Goal: Information Seeking & Learning: Learn about a topic

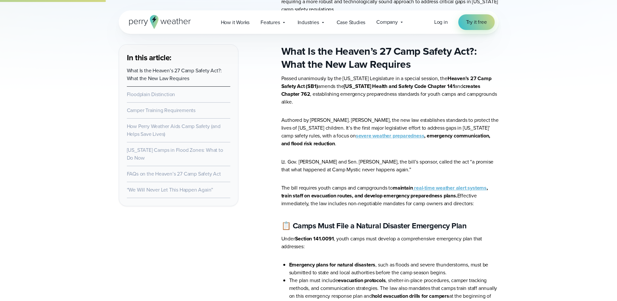
scroll to position [354, 0]
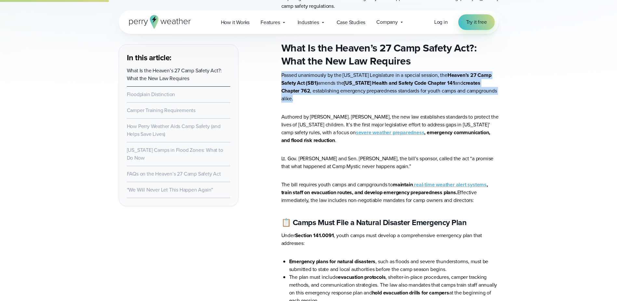
drag, startPoint x: 278, startPoint y: 75, endPoint x: 493, endPoint y: 93, distance: 215.8
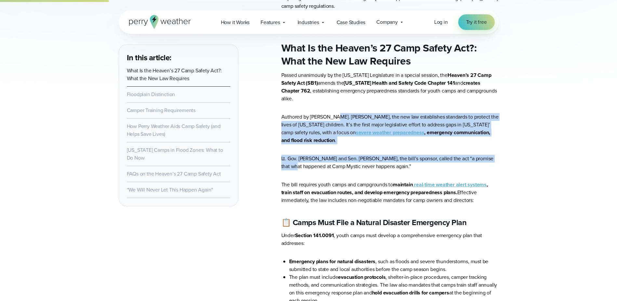
drag, startPoint x: 332, startPoint y: 97, endPoint x: 505, endPoint y: 146, distance: 179.3
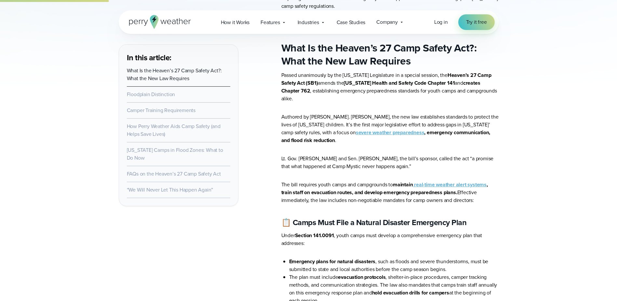
drag, startPoint x: 505, startPoint y: 146, endPoint x: 504, endPoint y: 195, distance: 48.8
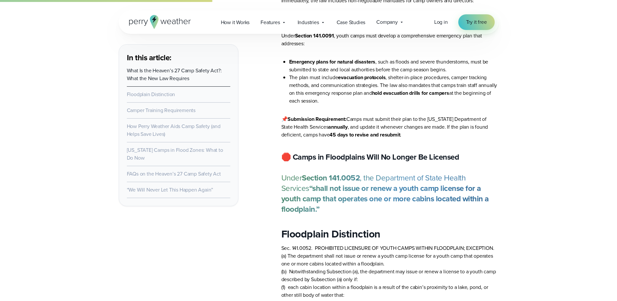
scroll to position [582, 0]
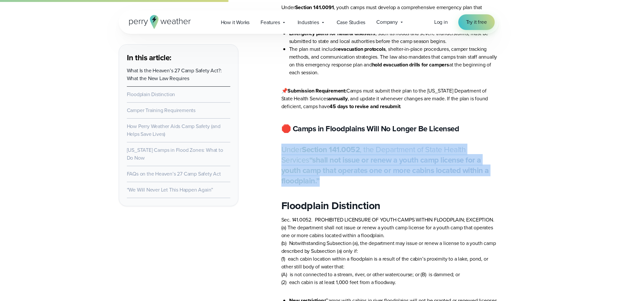
drag, startPoint x: 281, startPoint y: 137, endPoint x: 497, endPoint y: 162, distance: 217.4
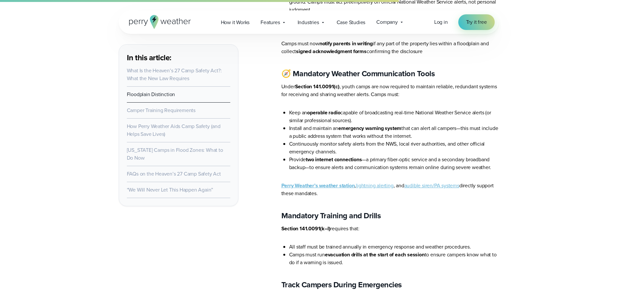
scroll to position [1037, 0]
